Goal: Find specific fact: Find specific fact

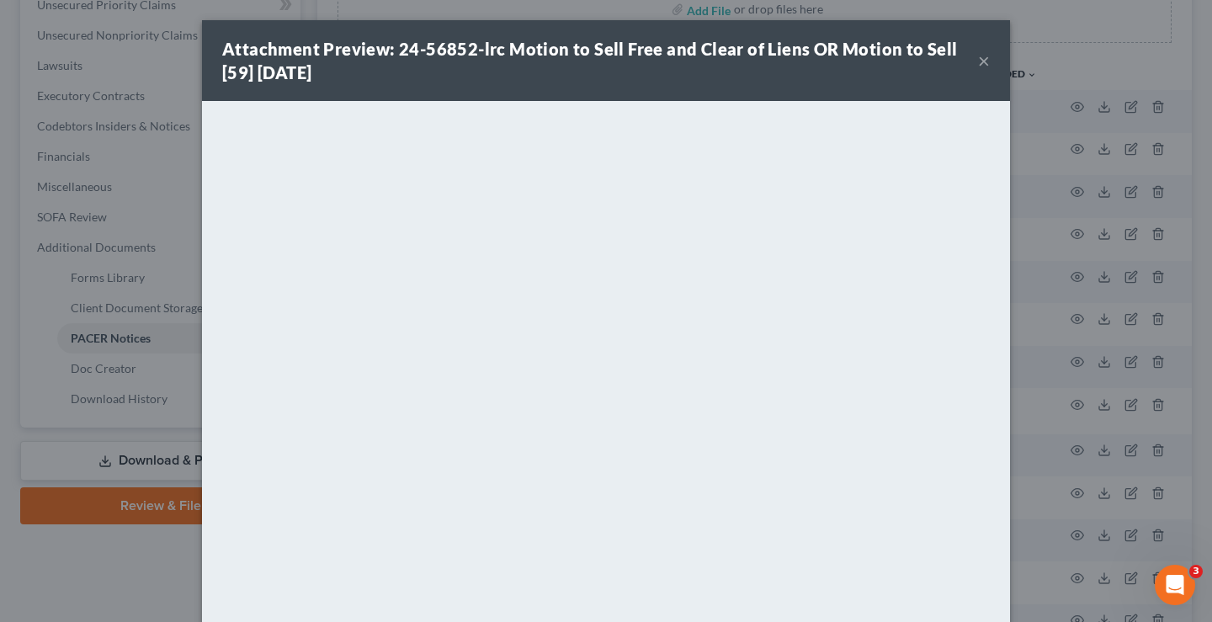
scroll to position [337, 0]
click at [979, 60] on button "×" at bounding box center [984, 60] width 12 height 20
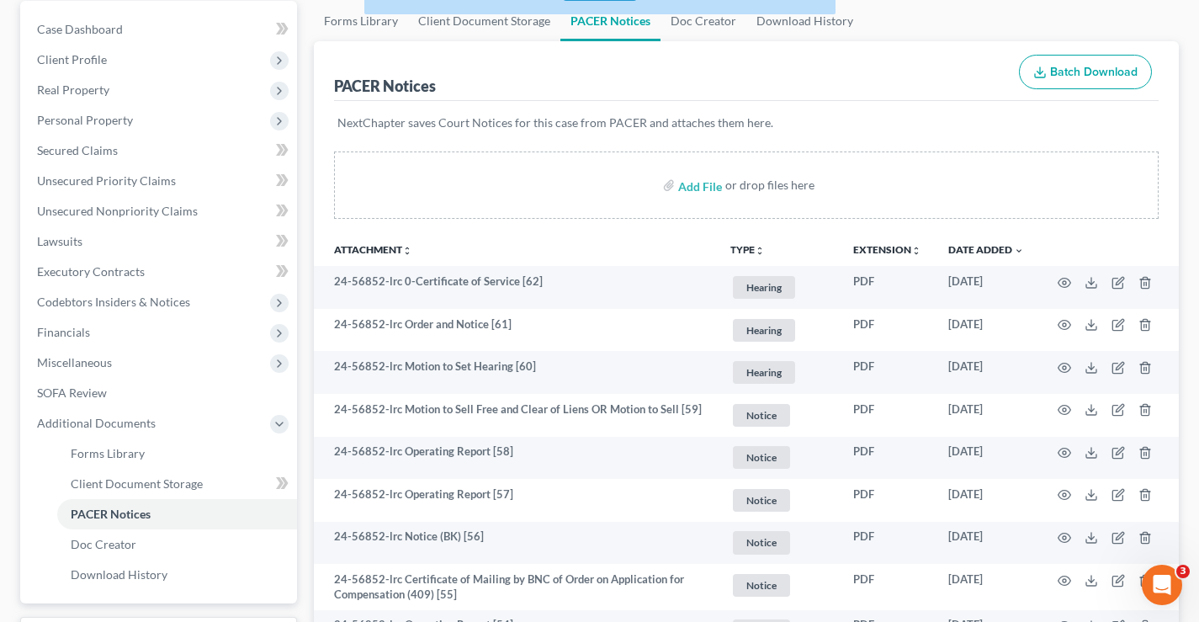
scroll to position [0, 0]
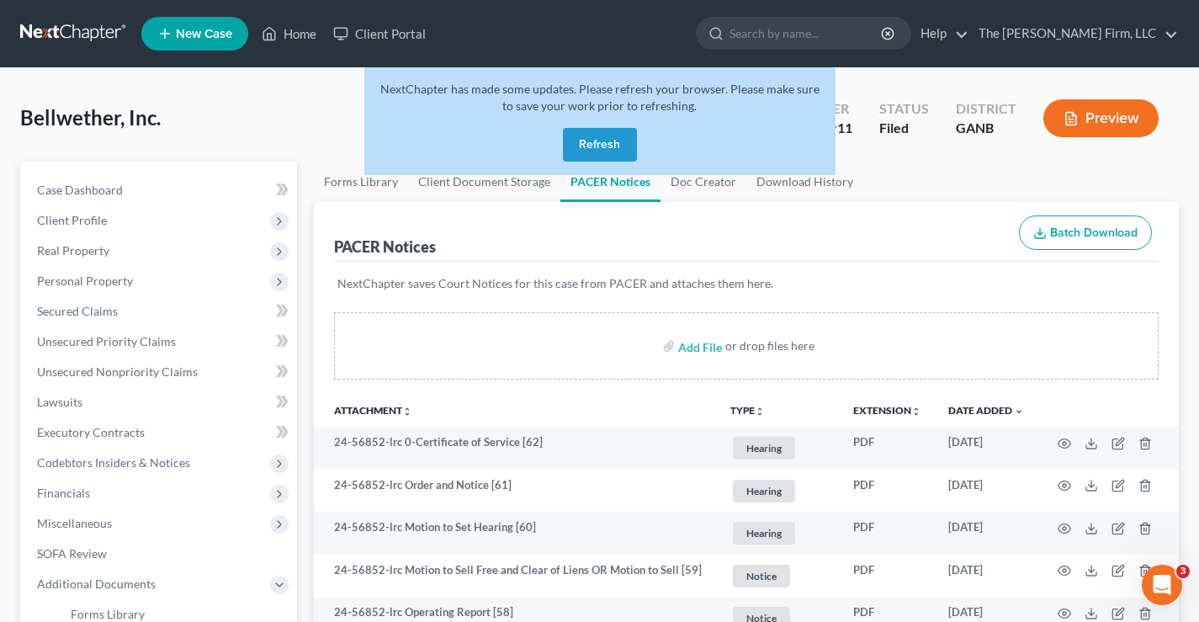
click at [47, 33] on link at bounding box center [74, 34] width 108 height 30
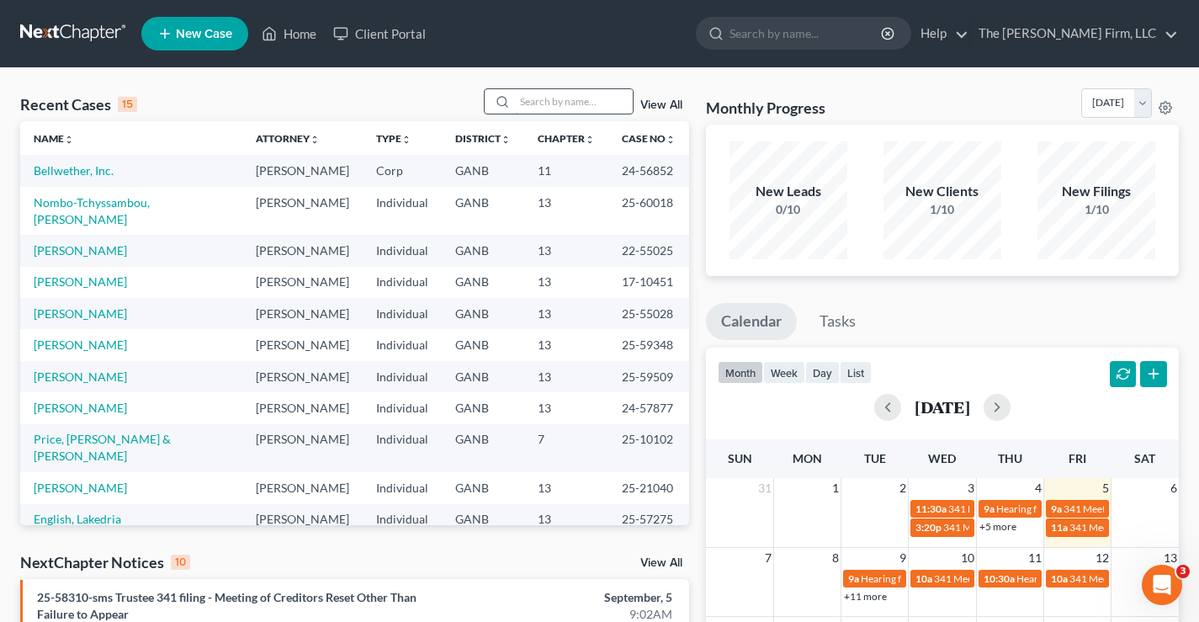
click at [557, 103] on input "search" at bounding box center [574, 101] width 118 height 24
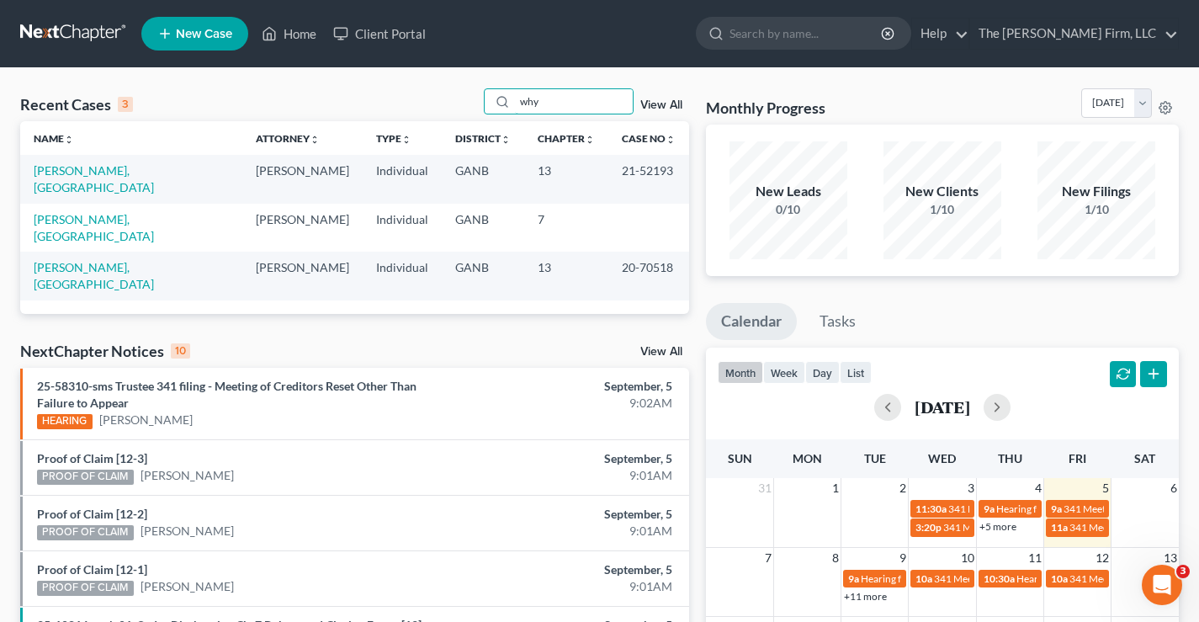
type input "why"
drag, startPoint x: 613, startPoint y: 170, endPoint x: 655, endPoint y: 169, distance: 42.1
click at [655, 169] on td "21-52193" at bounding box center [648, 179] width 81 height 48
copy td "21-52193"
